Goal: Task Accomplishment & Management: Complete application form

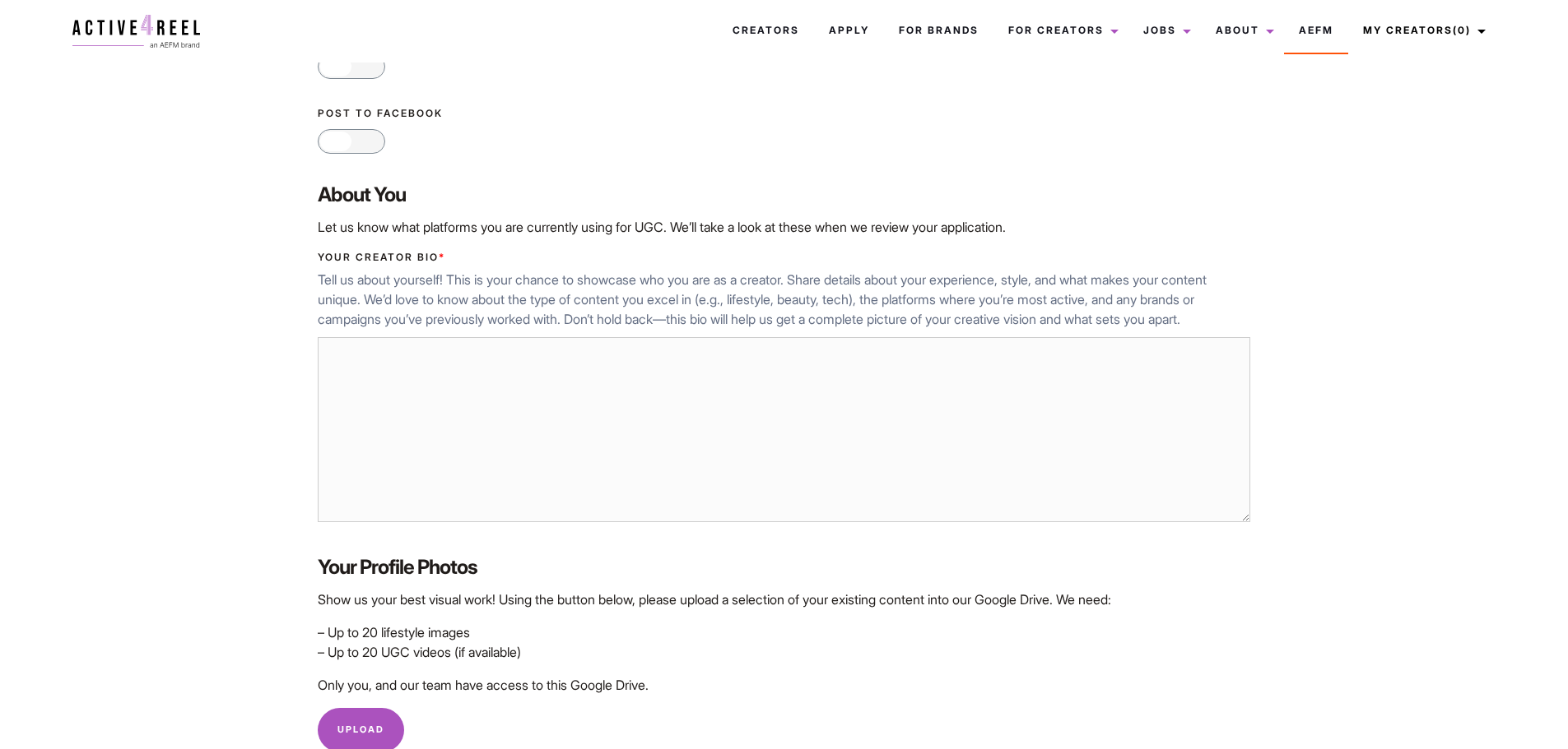
scroll to position [464, 0]
drag, startPoint x: 630, startPoint y: 501, endPoint x: 353, endPoint y: 354, distance: 313.6
click at [353, 354] on textarea "Your Creator Bio *" at bounding box center [783, 429] width 931 height 186
click at [456, 376] on textarea "Your Creator Bio *" at bounding box center [783, 429] width 931 height 186
paste textarea "As a stuntman, I love action and dynamism. I also enjoy embodying a character o…"
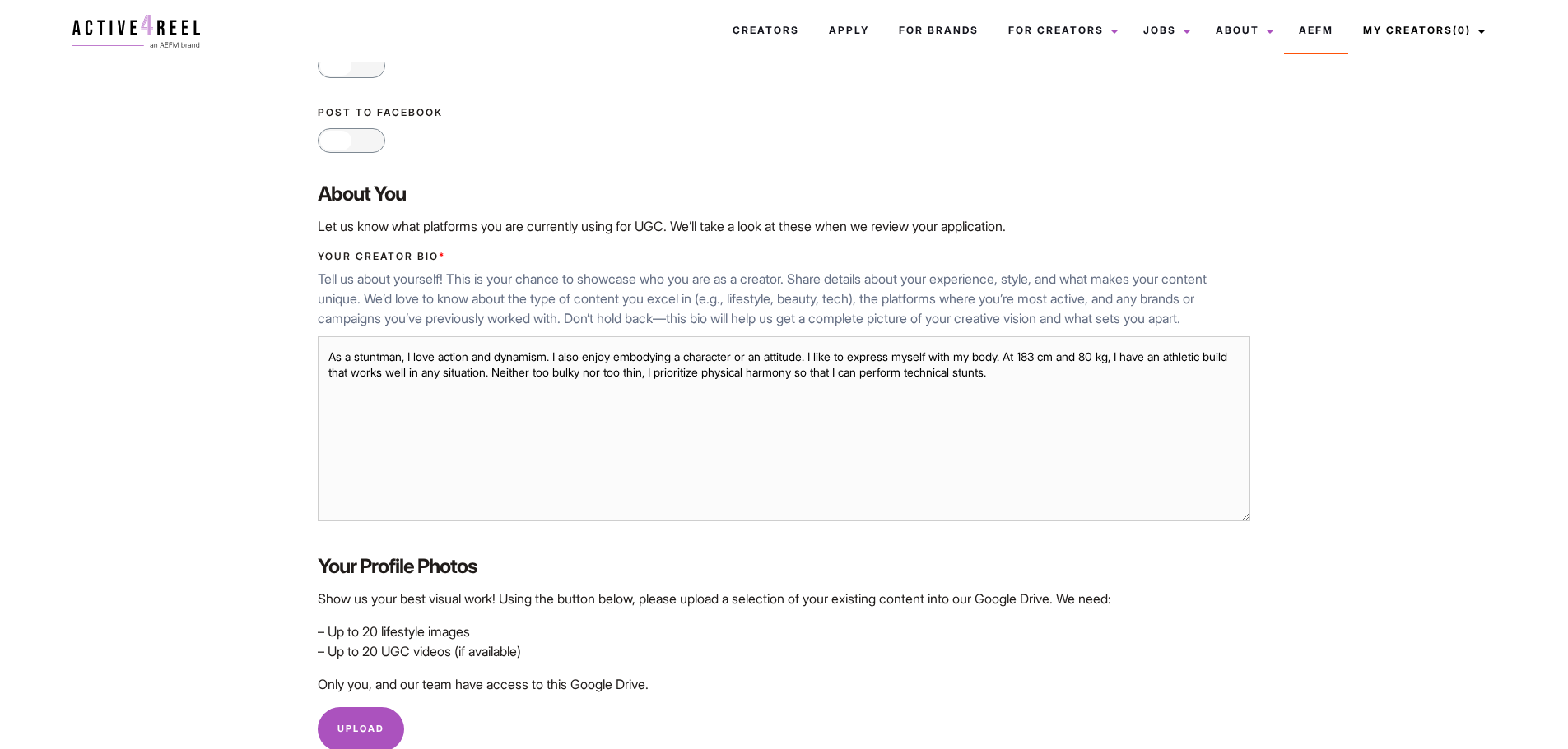
click at [1027, 358] on textarea "As a stuntman, I love action and dynamism. I also enjoy embodying a character o…" at bounding box center [783, 429] width 931 height 186
click at [994, 359] on textarea "As a stuntman, I love action and dynamism. I also enjoy embodying a character o…" at bounding box center [783, 429] width 931 height 186
click at [717, 371] on textarea "As a stuntman, I love action and dynamism. I also enjoy embodying a character o…" at bounding box center [783, 429] width 931 height 186
click at [869, 373] on textarea "As a stuntman, I love action and dynamism. I also enjoy embodying a character o…" at bounding box center [783, 429] width 931 height 186
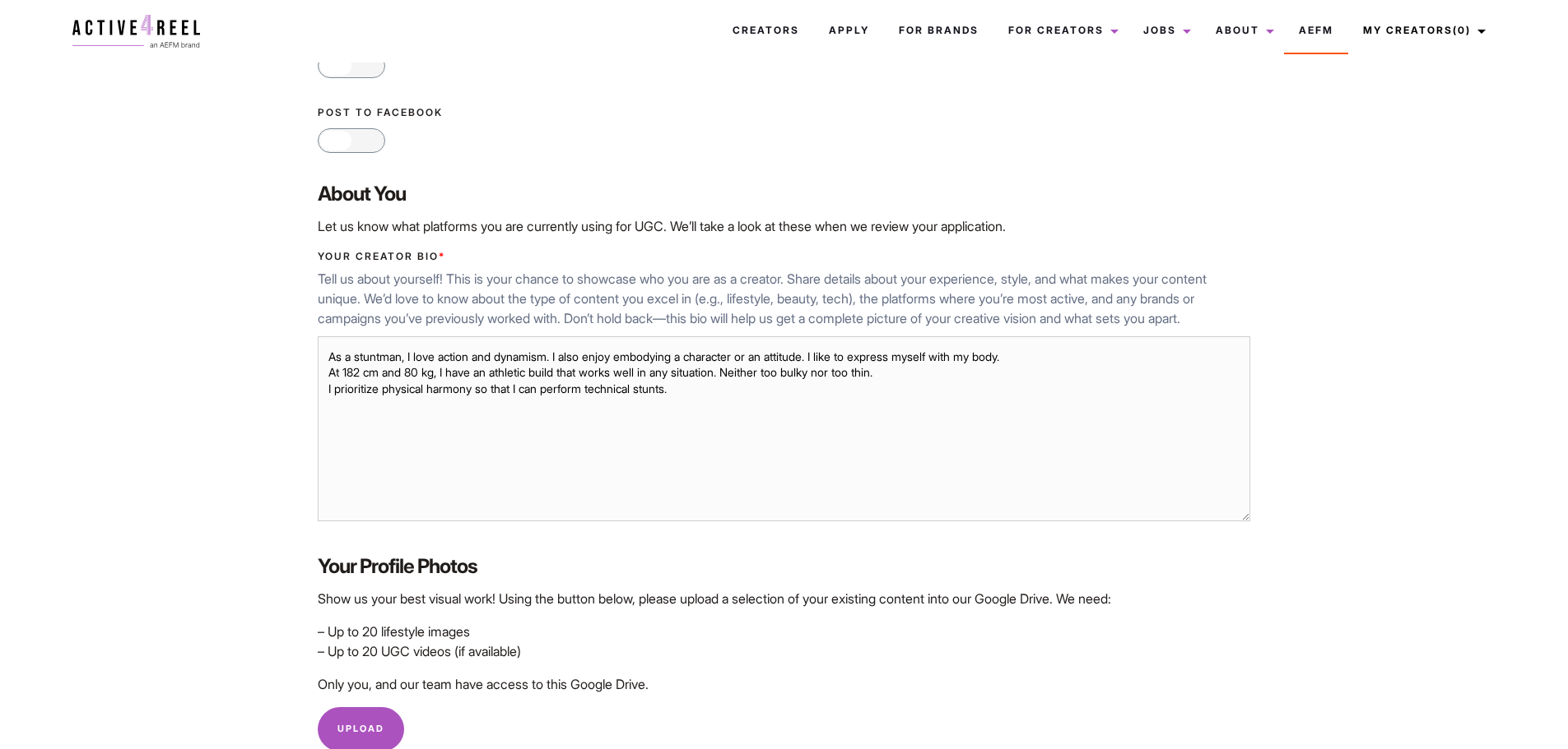
click at [718, 373] on textarea "As a stuntman, I love action and dynamism. I also enjoy embodying a character o…" at bounding box center [783, 429] width 931 height 186
click at [644, 383] on textarea "As a stuntman, I love action and dynamism. I also enjoy embodying a character o…" at bounding box center [783, 429] width 931 height 186
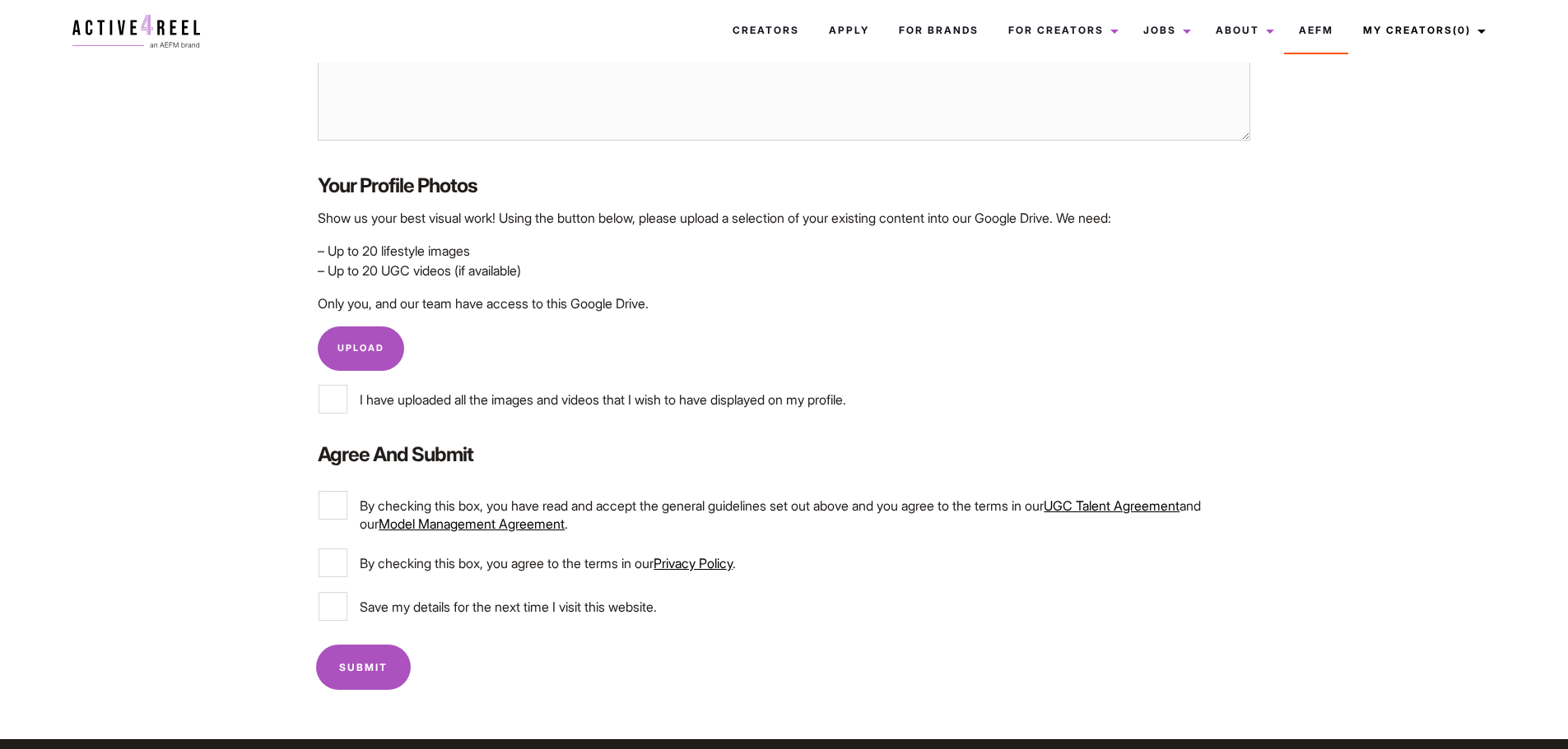
scroll to position [846, 0]
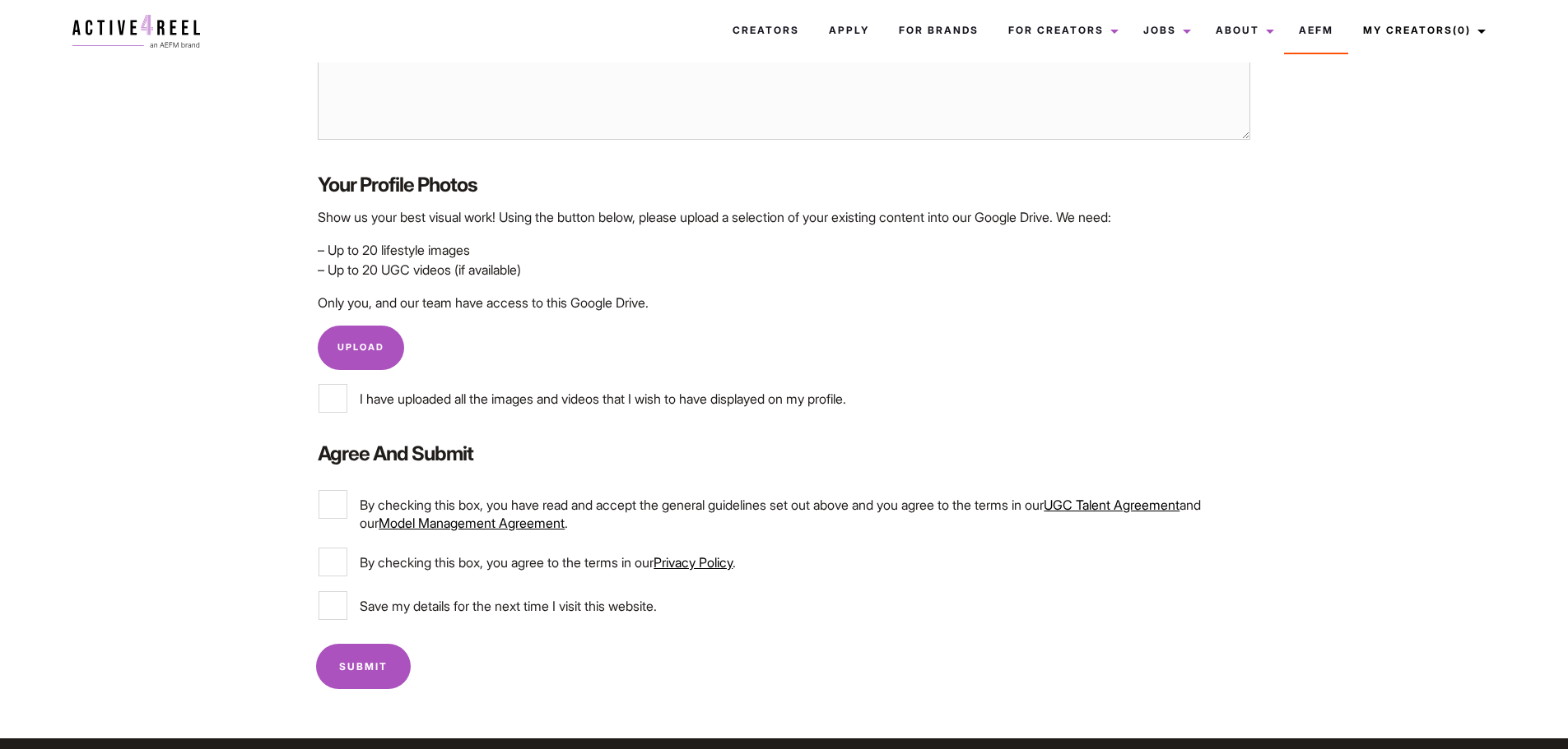
type textarea "As a stuntman, I love action and dynamism. I also enjoy embodying a character o…"
click at [334, 399] on input "I have uploaded all the images and videos that I wish to have displayed on my p…" at bounding box center [333, 398] width 29 height 29
checkbox input "true"
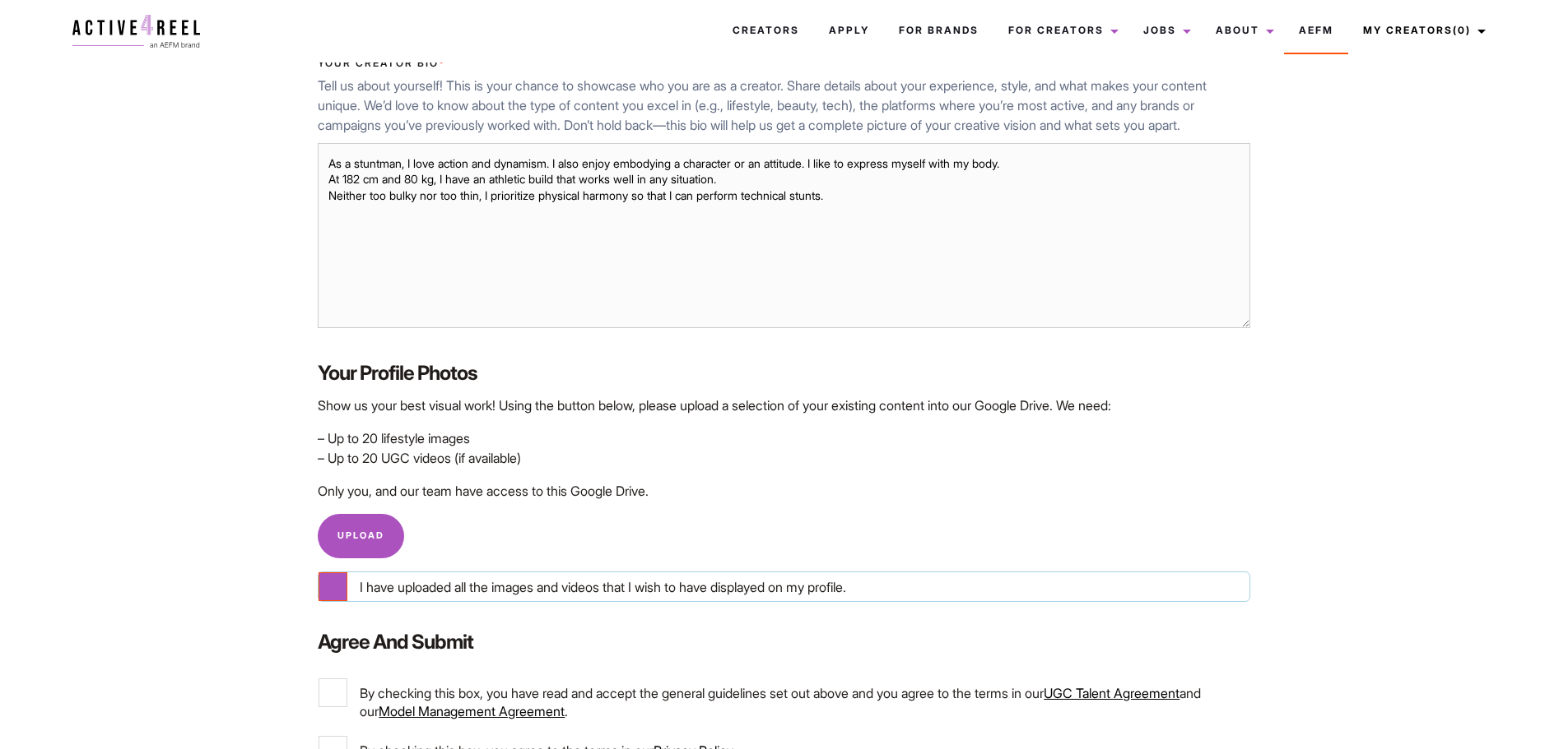
scroll to position [656, 0]
click at [350, 530] on link "Upload" at bounding box center [361, 536] width 86 height 44
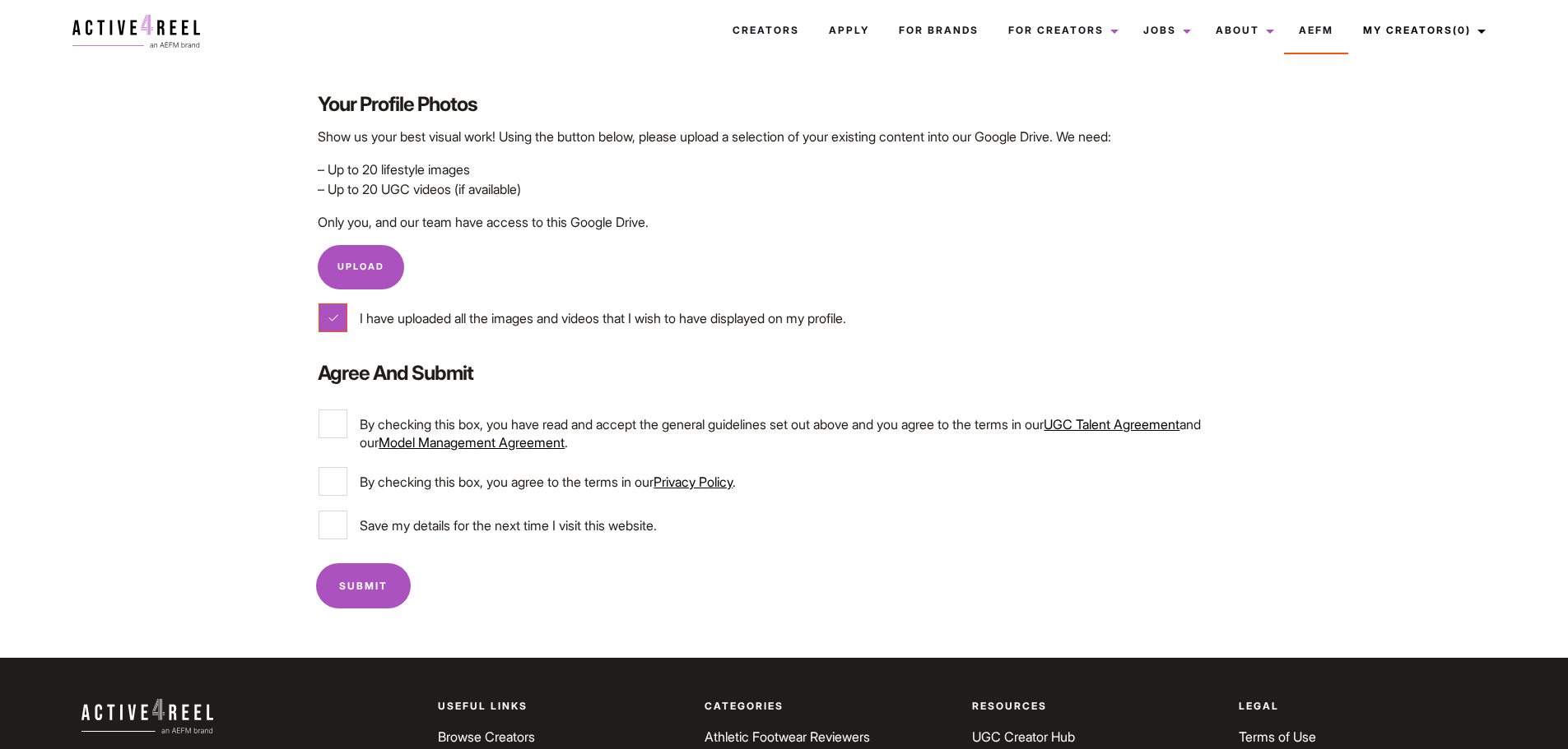
scroll to position [927, 0]
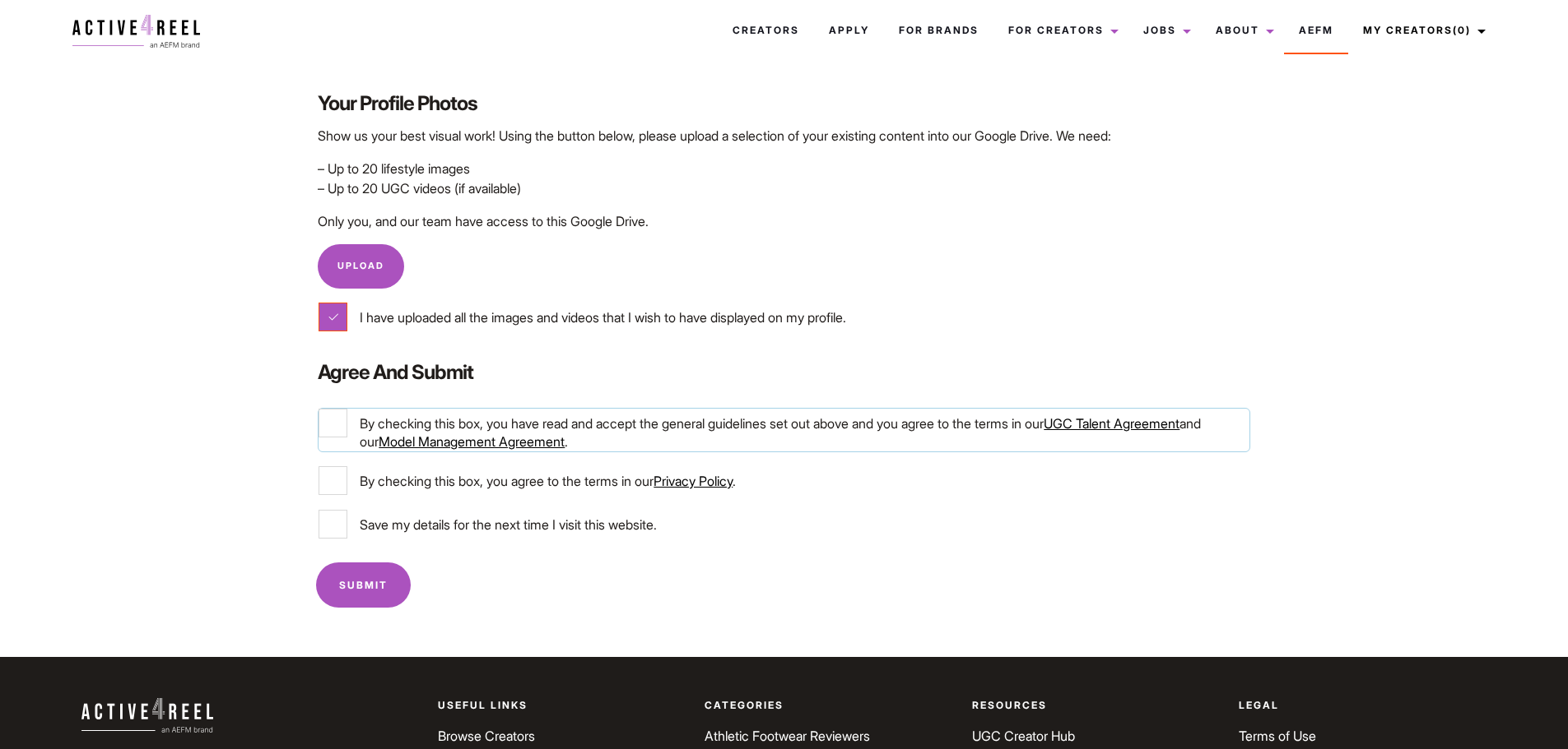
click at [332, 424] on input "By checking this box, you have read and accept the general guidelines set out a…" at bounding box center [333, 423] width 29 height 29
checkbox input "true"
click at [324, 484] on input "By checking this box, you agree to the terms in our Privacy Policy ." at bounding box center [333, 481] width 29 height 29
checkbox input "true"
click at [331, 521] on input "Save my details for the next time I visit this website." at bounding box center [333, 524] width 29 height 29
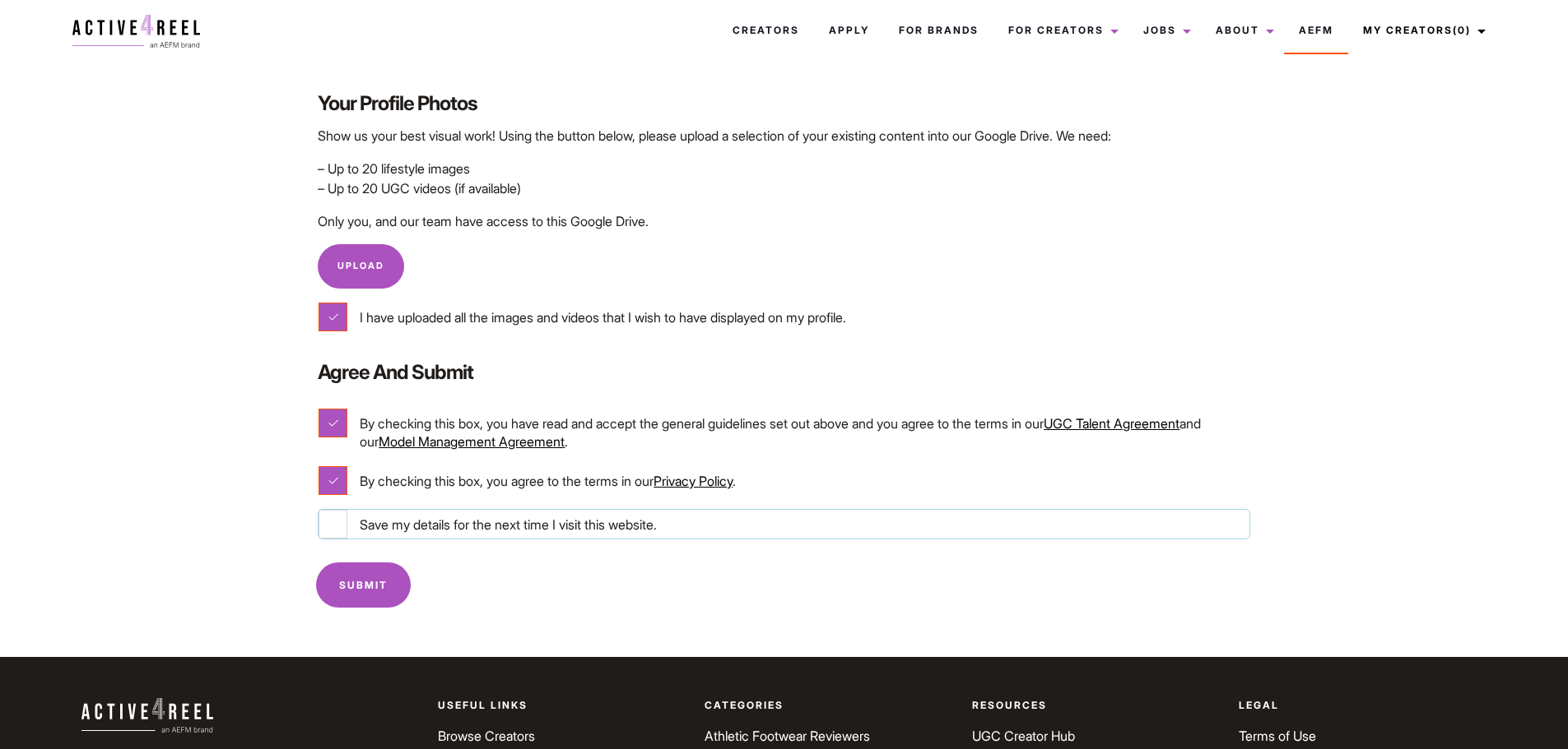
checkbox input "true"
click at [366, 594] on input "Submit" at bounding box center [363, 585] width 95 height 45
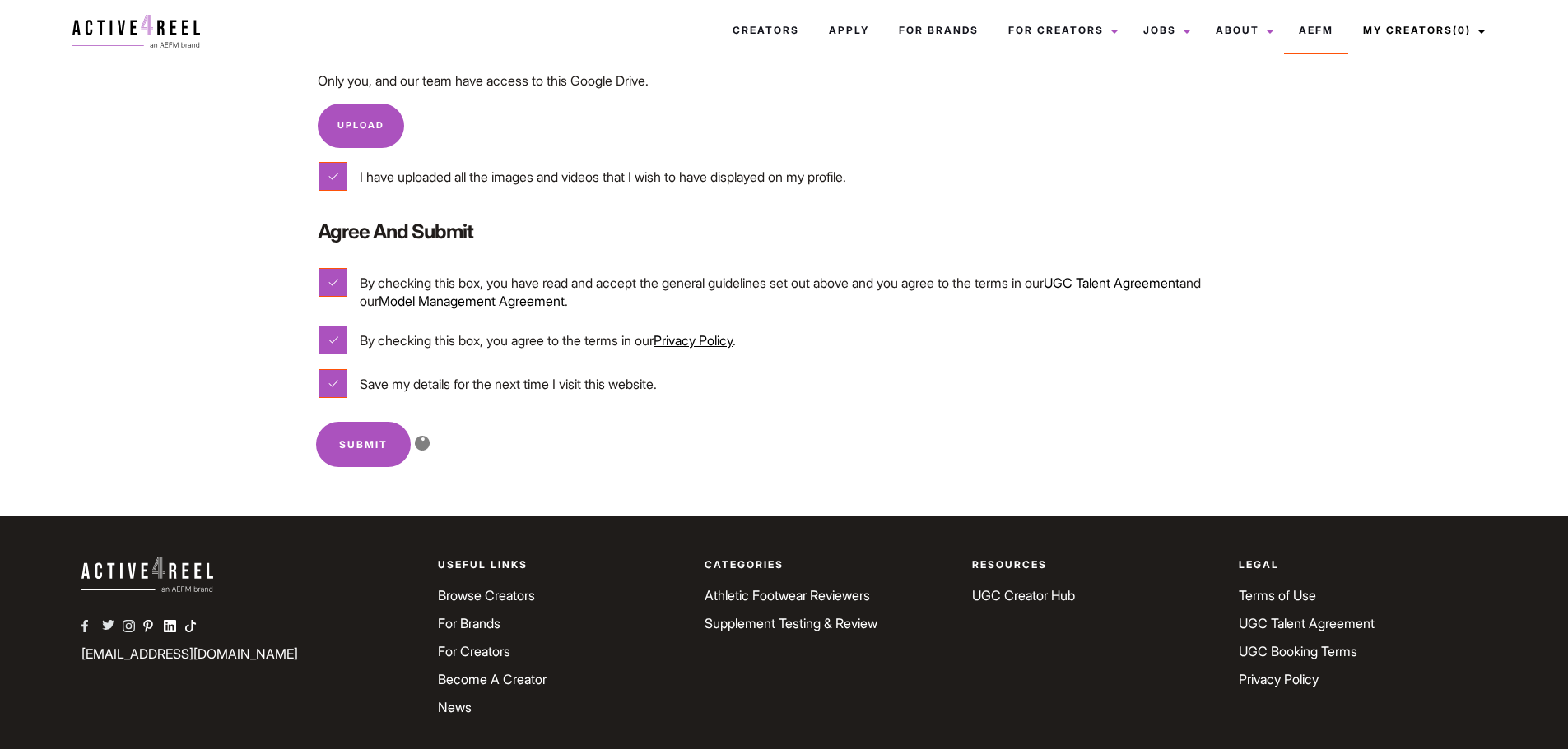
scroll to position [1117, 0]
